Goal: Information Seeking & Learning: Learn about a topic

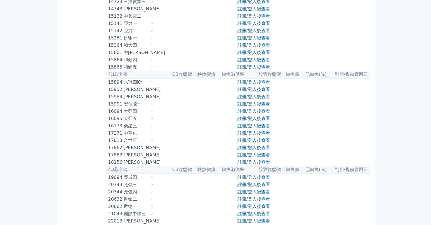
scroll to position [168, 0]
click at [247, 62] on link "註冊/登入後查看" at bounding box center [253, 58] width 33 height 5
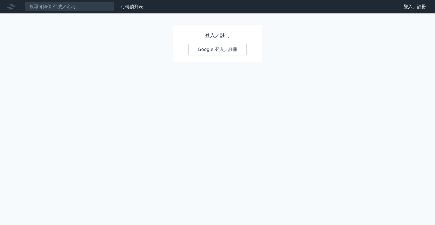
click at [220, 52] on link "Google 登入／註冊" at bounding box center [217, 50] width 58 height 12
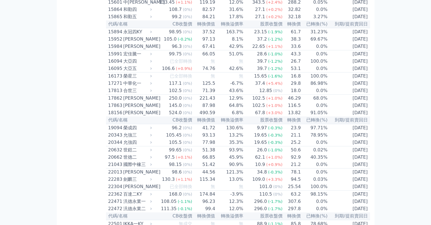
scroll to position [168, 0]
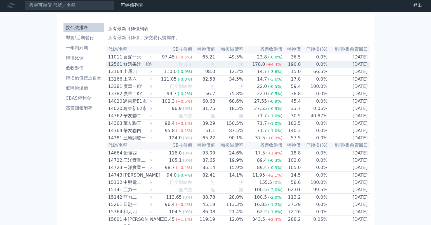
scroll to position [0, 0]
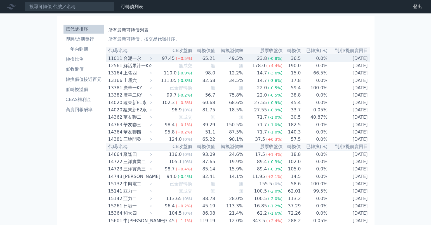
click at [309, 53] on th "已轉換(%)" at bounding box center [314, 51] width 27 height 8
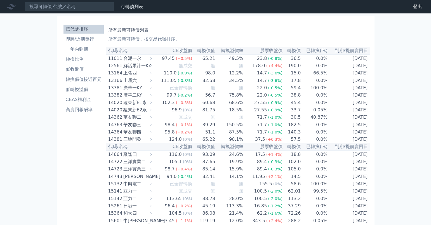
click at [311, 51] on th "已轉換(%)" at bounding box center [314, 51] width 27 height 8
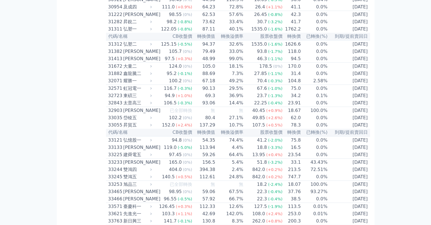
scroll to position [922, 0]
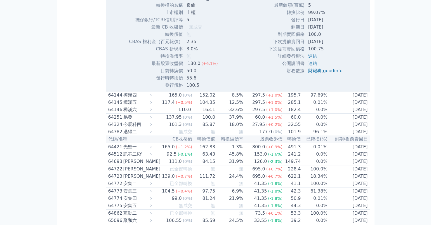
scroll to position [2406, 0]
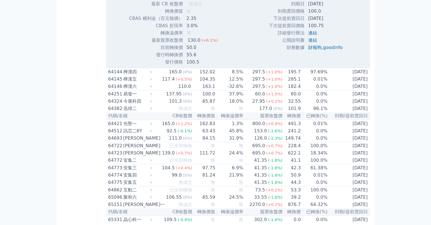
scroll to position [2602, 0]
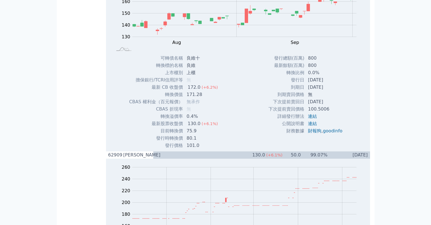
scroll to position [2322, 0]
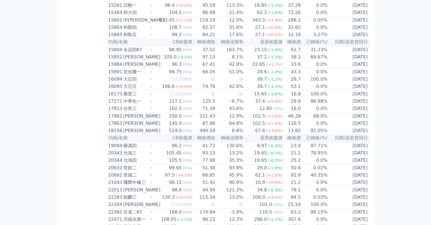
scroll to position [0, 0]
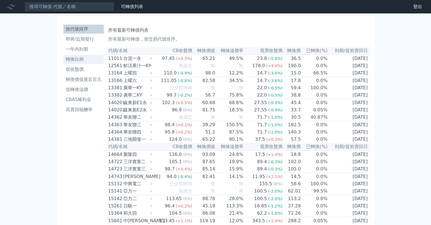
click at [77, 61] on li "轉換比例" at bounding box center [83, 59] width 40 height 7
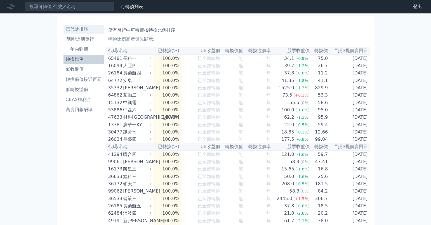
click at [76, 28] on li "按代號排序" at bounding box center [83, 29] width 40 height 7
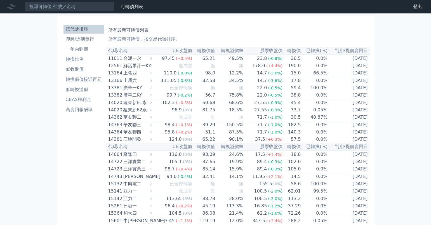
scroll to position [2350, 0]
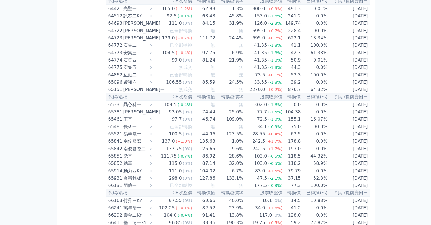
drag, startPoint x: 317, startPoint y: 77, endPoint x: 317, endPoint y: 72, distance: 5.0
drag, startPoint x: 310, startPoint y: 72, endPoint x: 325, endPoint y: 73, distance: 14.8
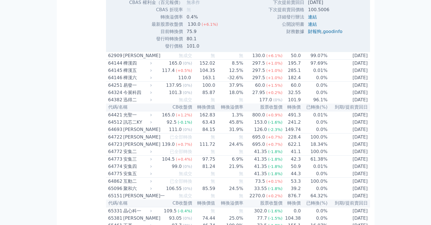
scroll to position [2434, 0]
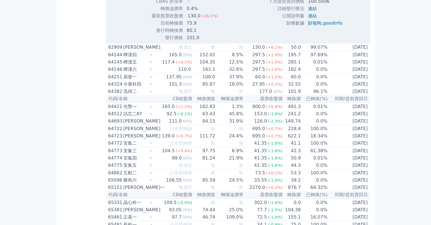
drag, startPoint x: 249, startPoint y: 183, endPoint x: 306, endPoint y: 140, distance: 71.2
drag, startPoint x: 313, startPoint y: 136, endPoint x: 283, endPoint y: 135, distance: 29.6
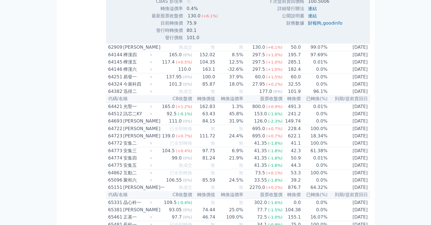
drag, startPoint x: 286, startPoint y: 136, endPoint x: 302, endPoint y: 137, distance: 15.4
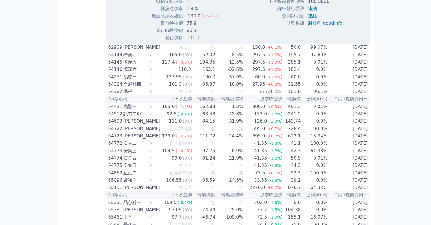
copy td "轉換比例"
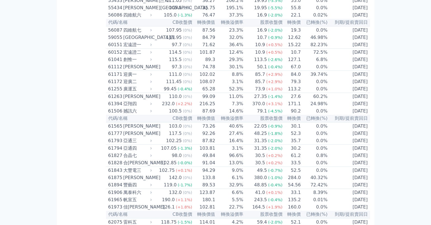
scroll to position [1931, 0]
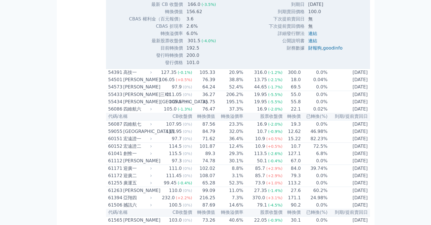
scroll to position [2043, 0]
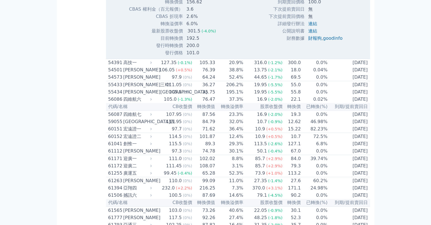
drag, startPoint x: 293, startPoint y: 124, endPoint x: 341, endPoint y: 123, distance: 48.1
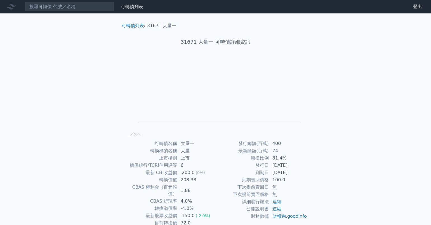
scroll to position [34, 0]
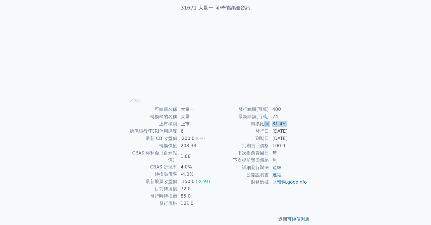
drag, startPoint x: 265, startPoint y: 126, endPoint x: 286, endPoint y: 123, distance: 20.9
click at [286, 123] on tr "轉換比例 81.4%" at bounding box center [261, 123] width 92 height 7
click at [286, 123] on td "81.4%" at bounding box center [288, 123] width 38 height 7
drag, startPoint x: 286, startPoint y: 123, endPoint x: 271, endPoint y: 122, distance: 15.1
click at [271, 122] on td "81.4%" at bounding box center [288, 123] width 38 height 7
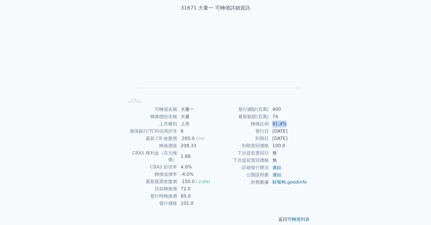
click at [271, 122] on td "81.4%" at bounding box center [288, 123] width 38 height 7
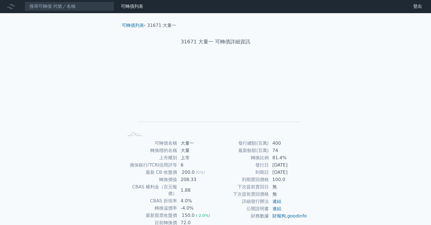
scroll to position [0, 0]
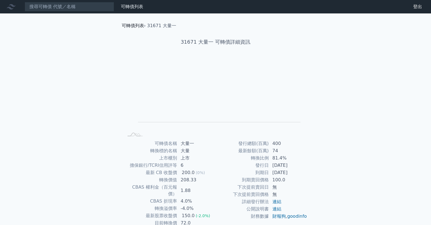
drag, startPoint x: 56, startPoint y: 1, endPoint x: 139, endPoint y: 25, distance: 86.3
click at [139, 25] on link "可轉債列表" at bounding box center [133, 25] width 22 height 5
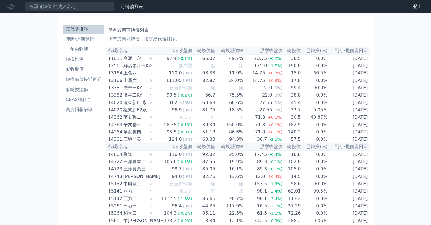
drag, startPoint x: 121, startPoint y: 24, endPoint x: 124, endPoint y: 23, distance: 3.5
